Goal: Information Seeking & Learning: Understand process/instructions

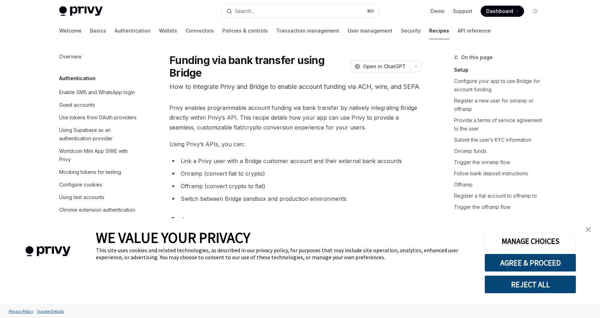
type textarea "*"
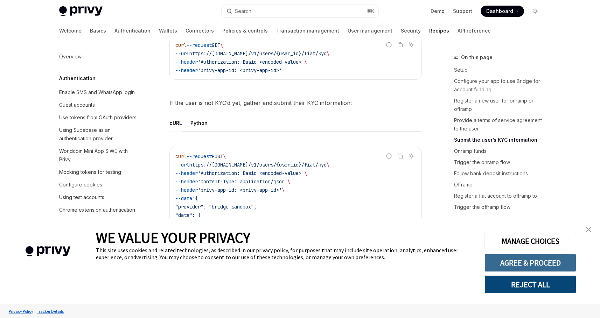
scroll to position [825, 0]
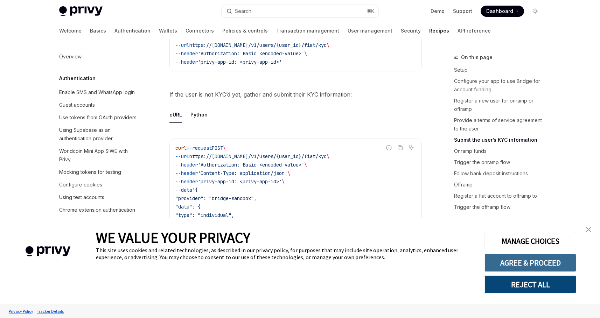
click at [525, 260] on button "AGREE & PROCEED" at bounding box center [530, 263] width 92 height 18
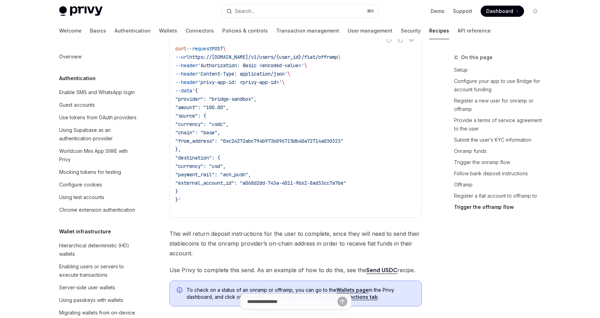
scroll to position [2413, 0]
